Goal: Navigation & Orientation: Find specific page/section

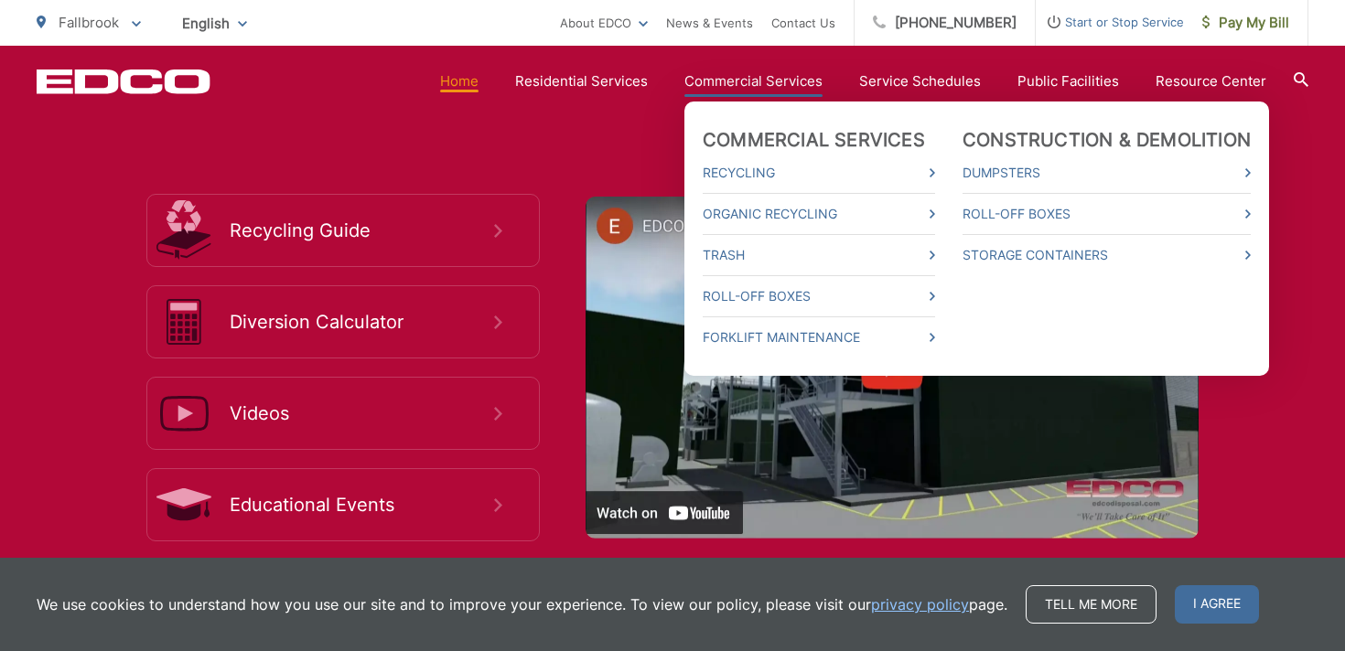
scroll to position [3398, 0]
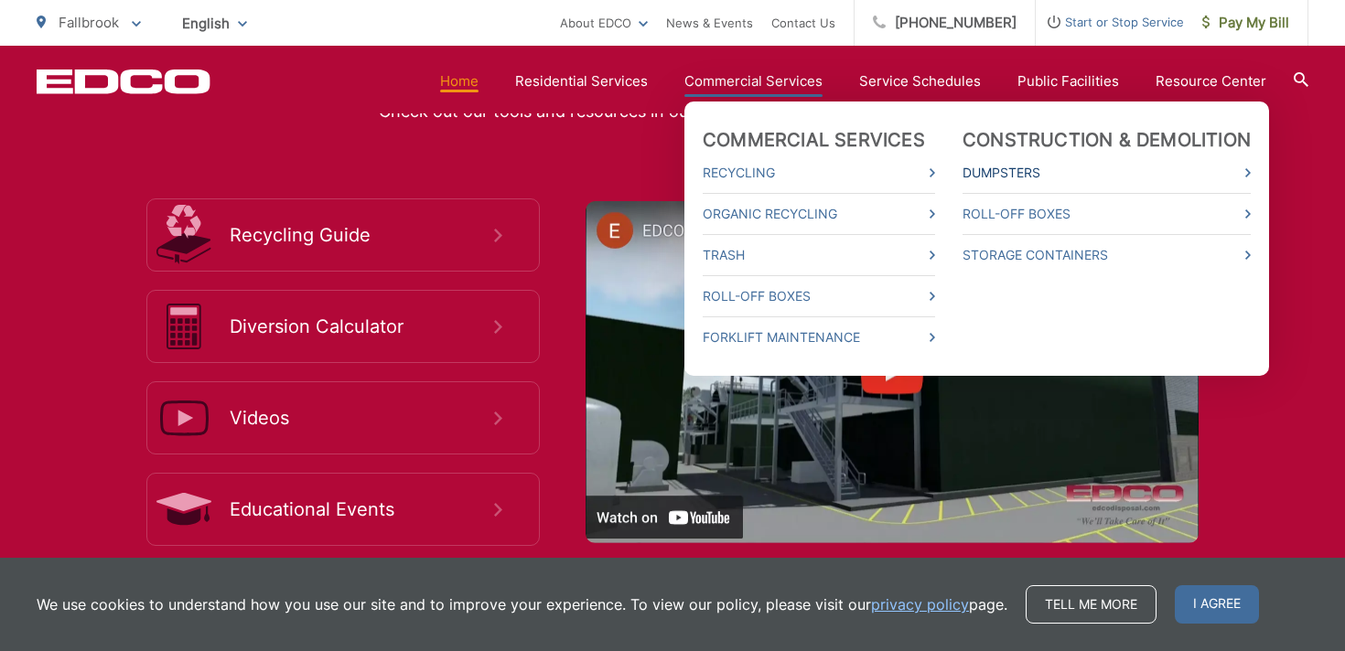
click at [1053, 169] on link "Dumpsters" at bounding box center [1106, 173] width 288 height 22
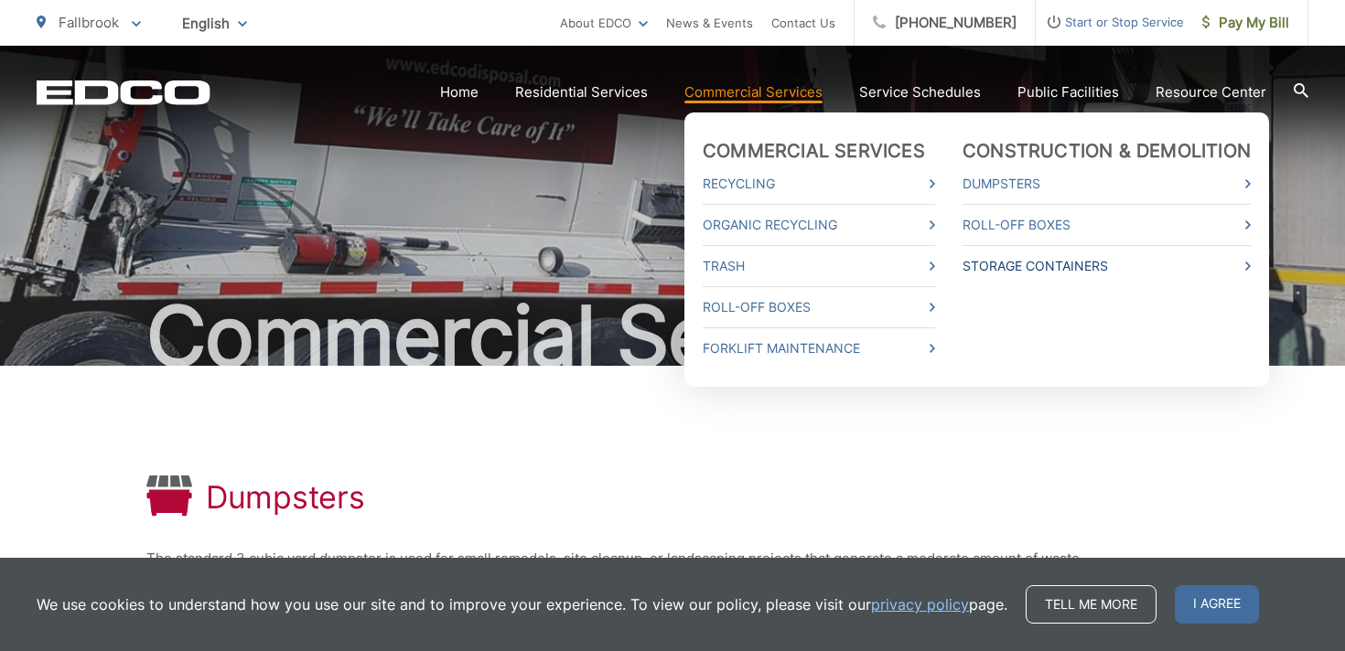
click at [1070, 268] on link "Storage Containers" at bounding box center [1106, 266] width 288 height 22
